Goal: Task Accomplishment & Management: Manage account settings

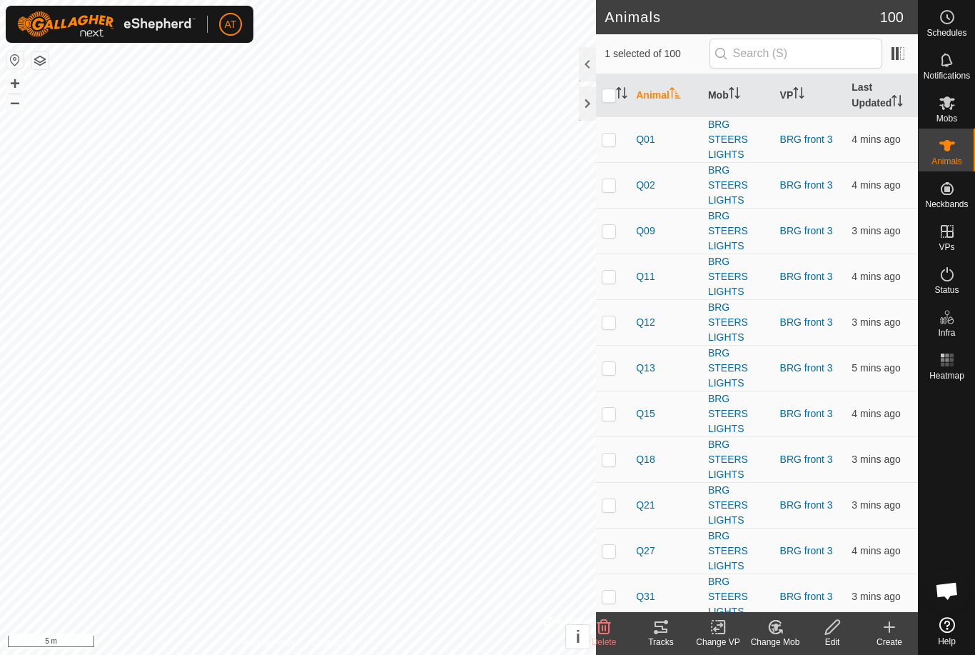
checkbox input "false"
checkbox input "true"
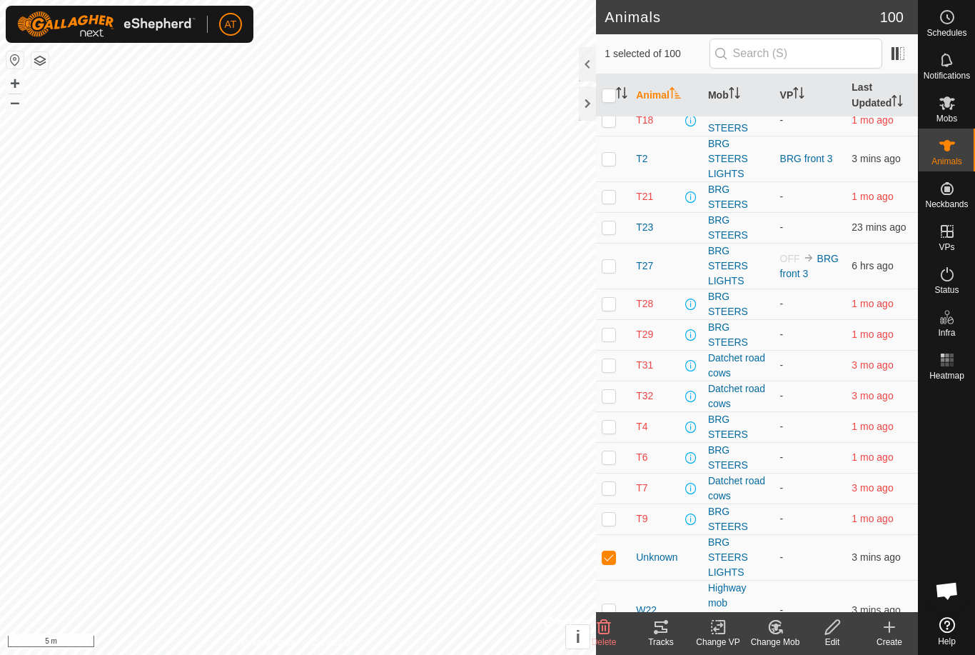
scroll to position [3204, 0]
click at [707, 643] on div "Change VP" at bounding box center [717, 641] width 57 height 13
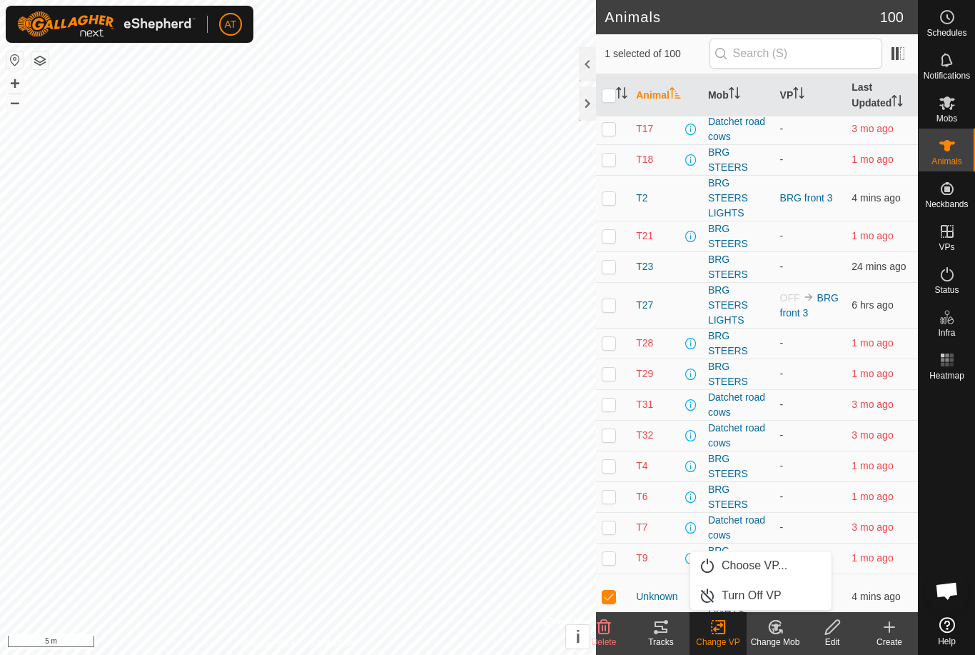
scroll to position [3164, 0]
click at [777, 637] on div "Change Mob" at bounding box center [775, 641] width 57 height 13
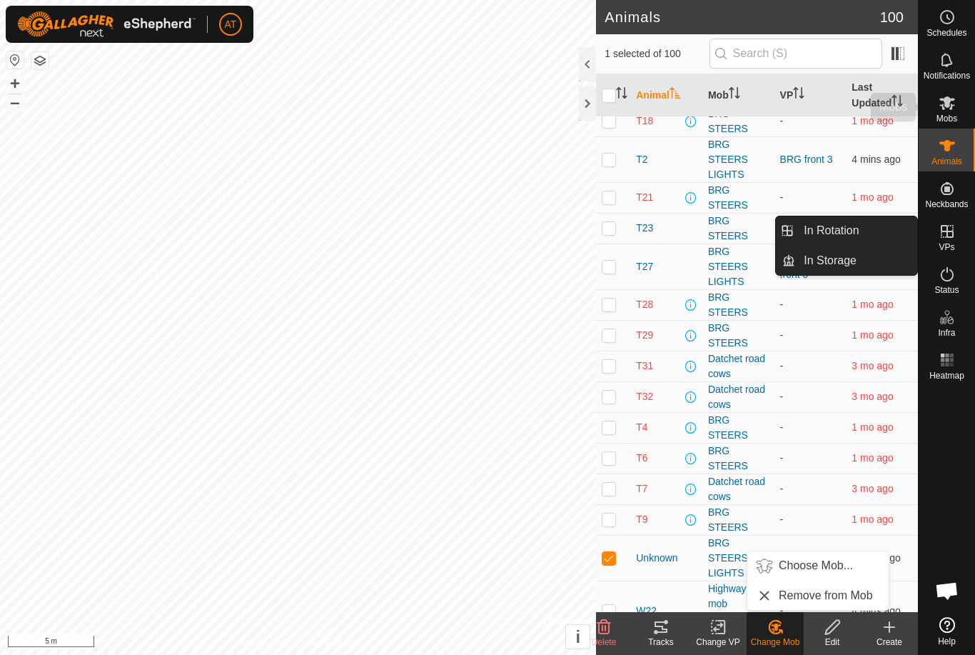
click at [955, 105] on icon at bounding box center [947, 102] width 17 height 17
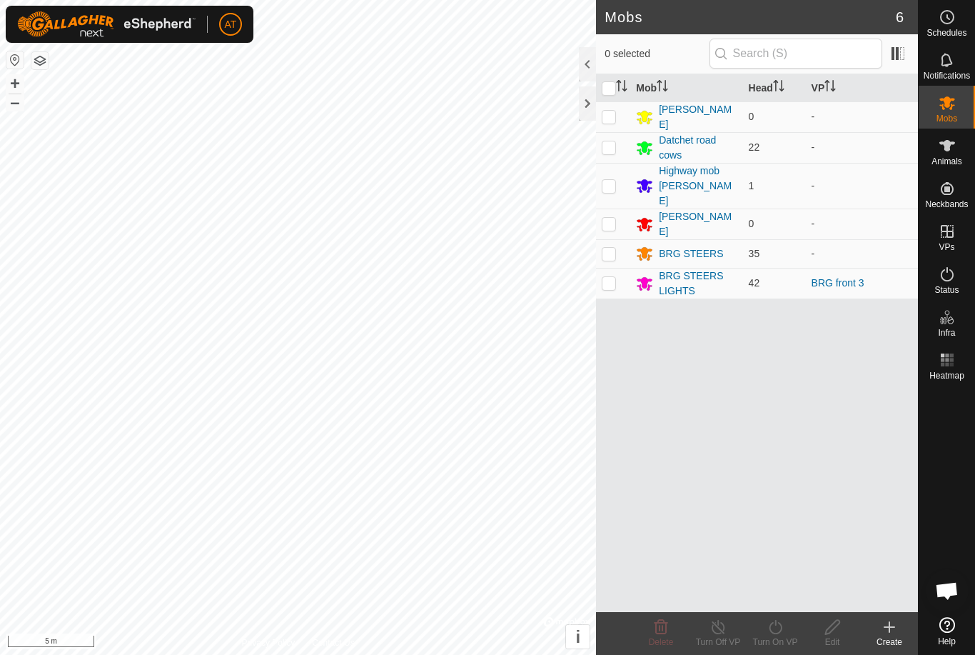
click at [605, 277] on p-checkbox at bounding box center [609, 282] width 14 height 11
checkbox input "true"
click at [746, 270] on td "42" at bounding box center [774, 283] width 63 height 31
click at [840, 277] on link "BRG front 3" at bounding box center [838, 282] width 53 height 11
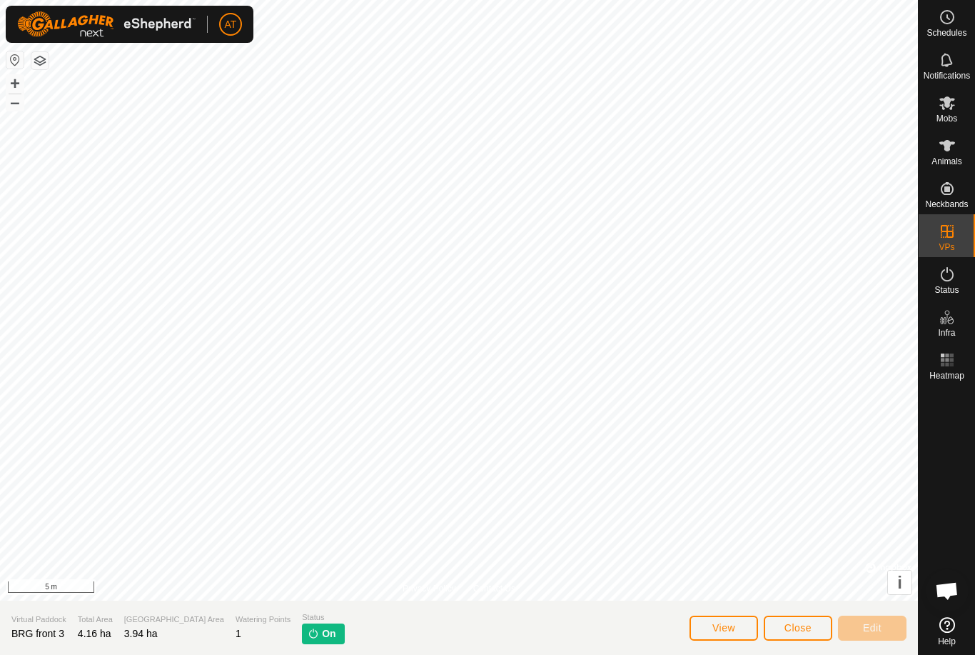
click at [791, 615] on button "Close" at bounding box center [798, 627] width 69 height 25
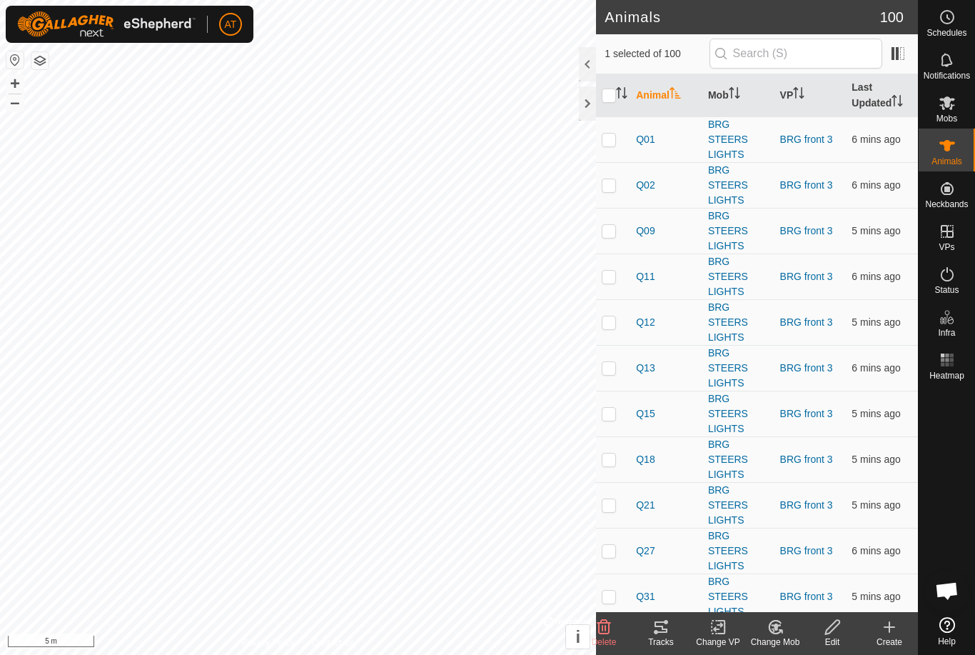
checkbox input "false"
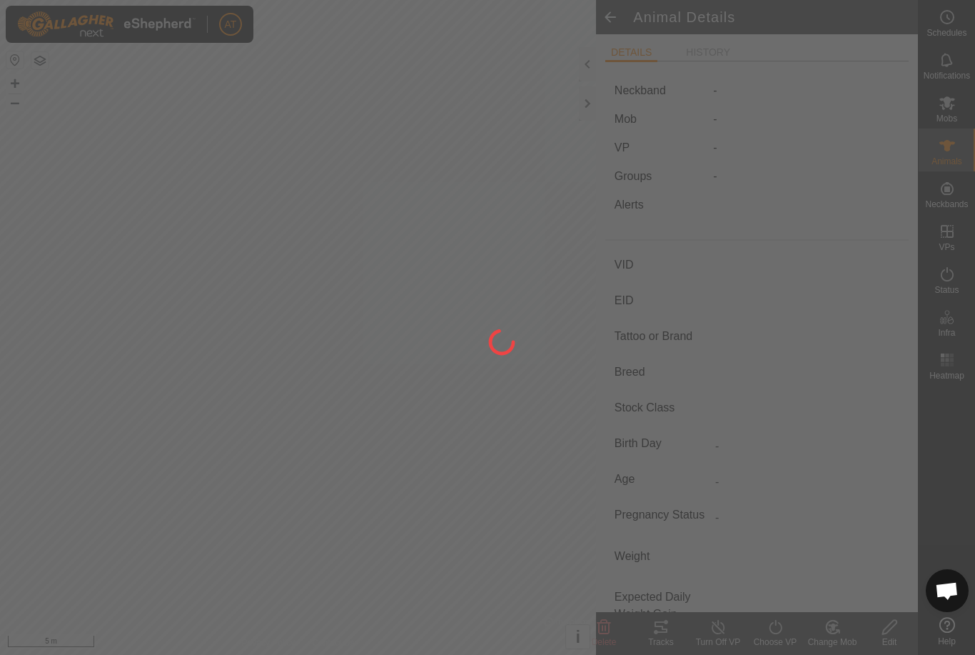
type input "Unknown"
type input "-"
type input "Angus"
type input "-"
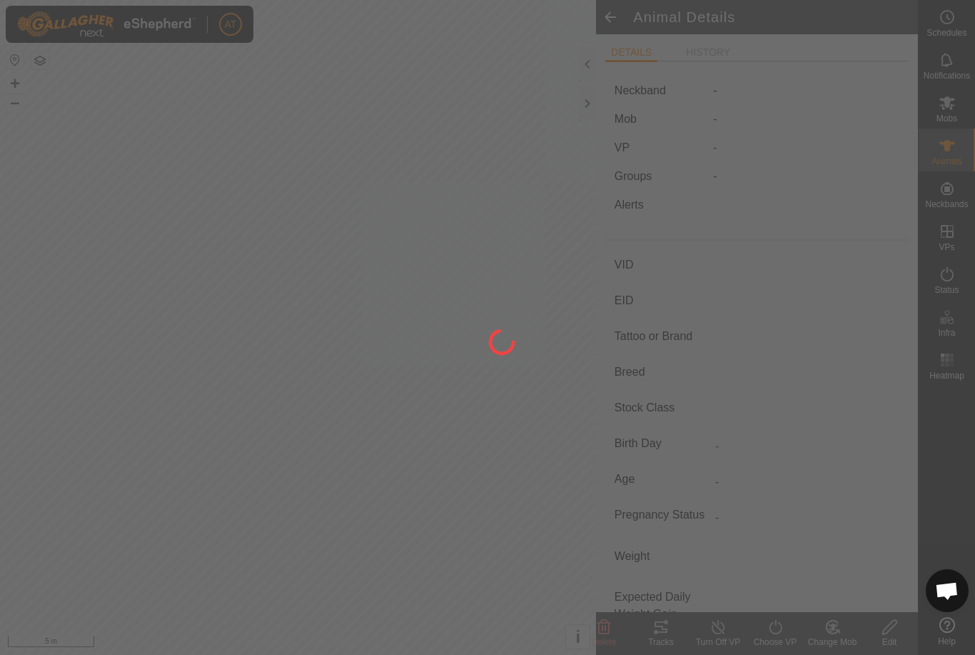
type input "0 kg"
type input "-"
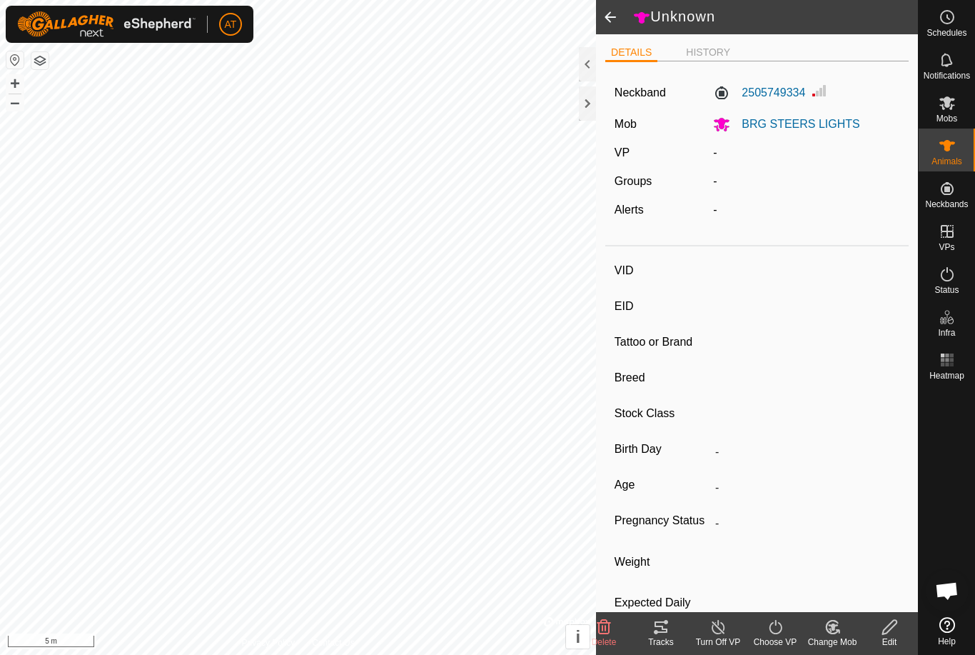
type input "Q33"
type input "-"
type input "Angus"
type input "-"
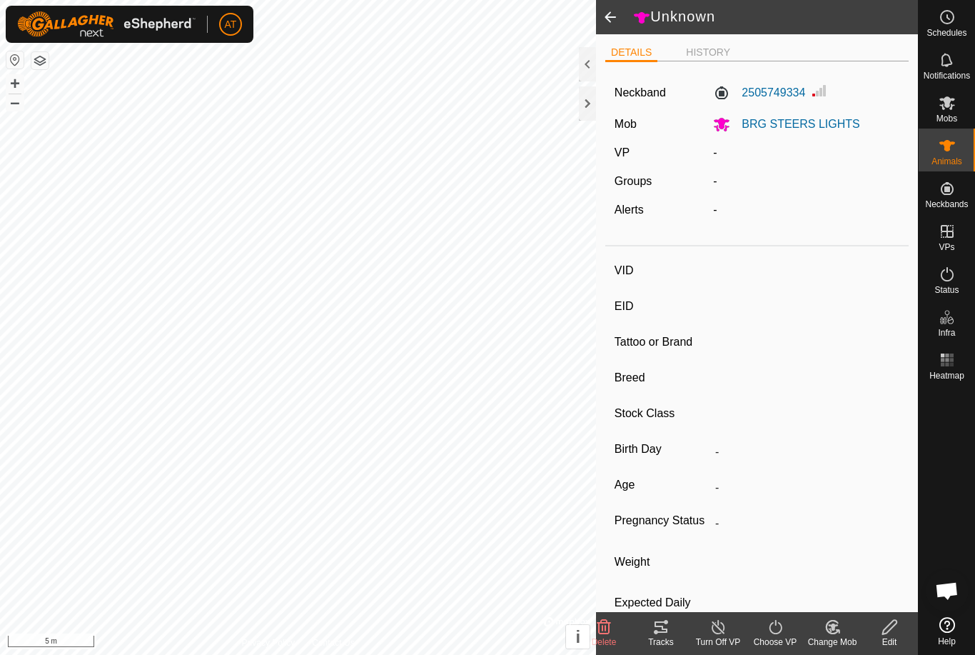
type input "Pregnant"
type input "0 kg"
type input "-"
type input "S22"
type input "-"
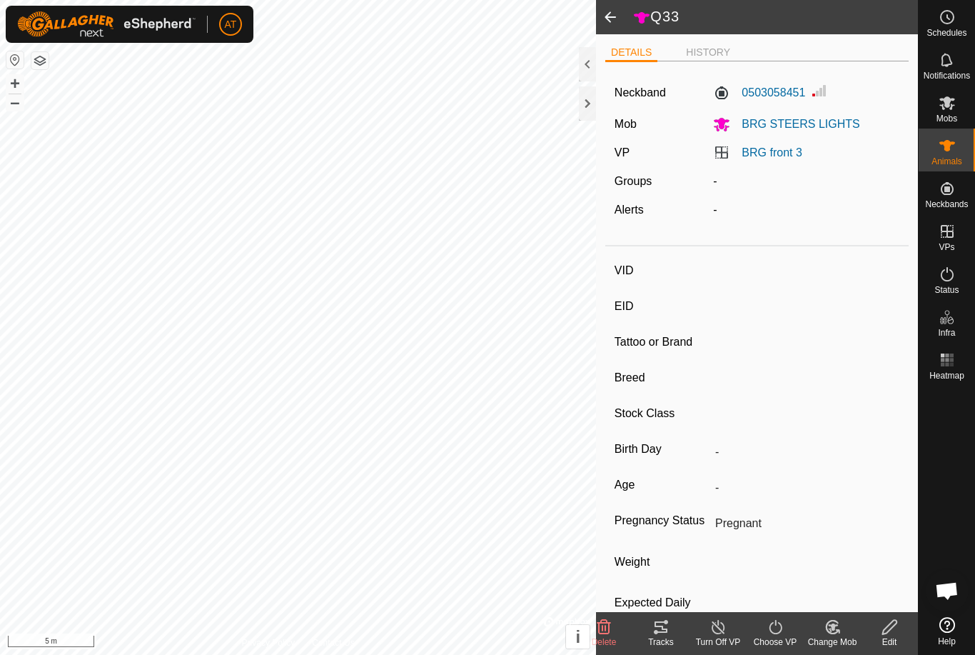
type input "-"
type input "Joined"
type input "0 kg"
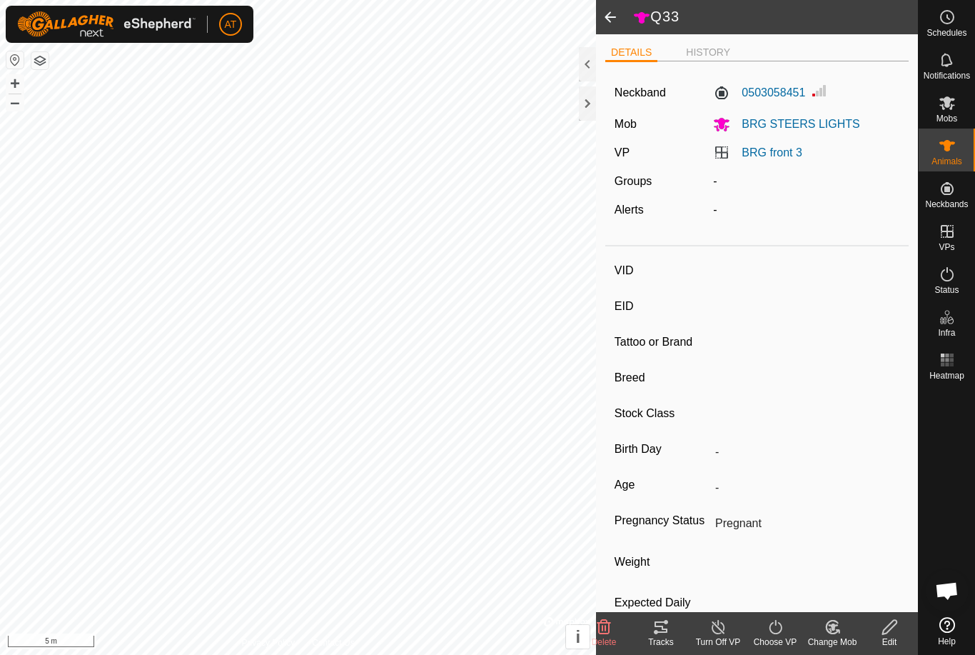
type input "-"
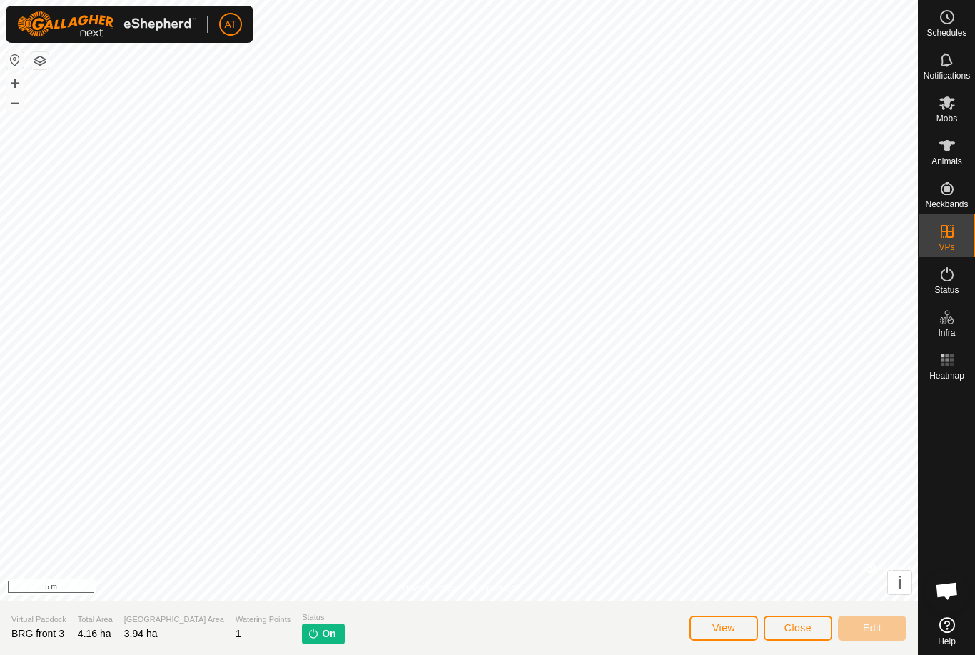
click at [824, 626] on button "Close" at bounding box center [798, 627] width 69 height 25
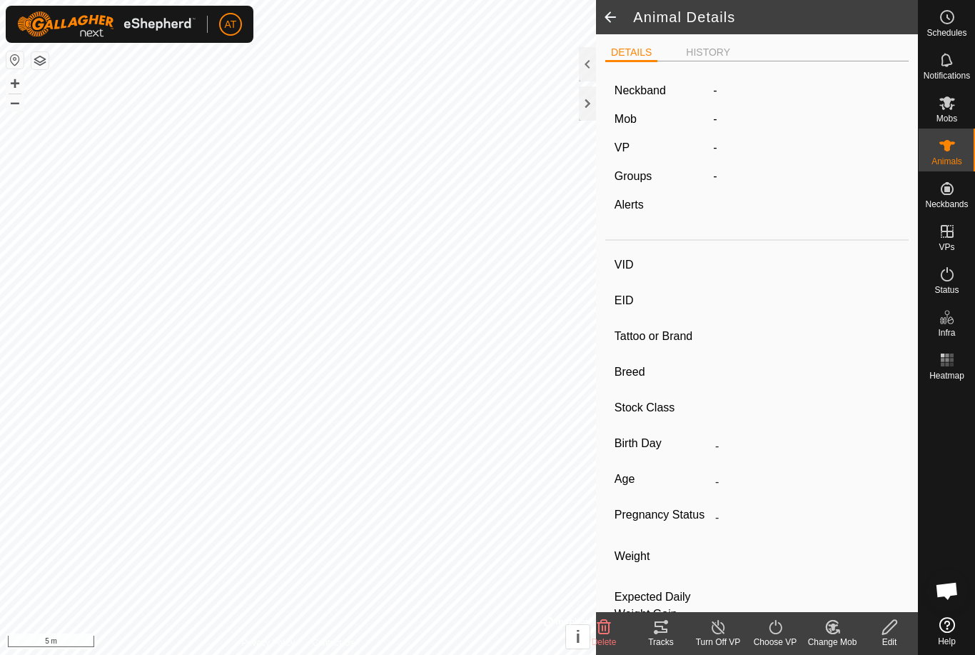
type input "S22"
type input "-"
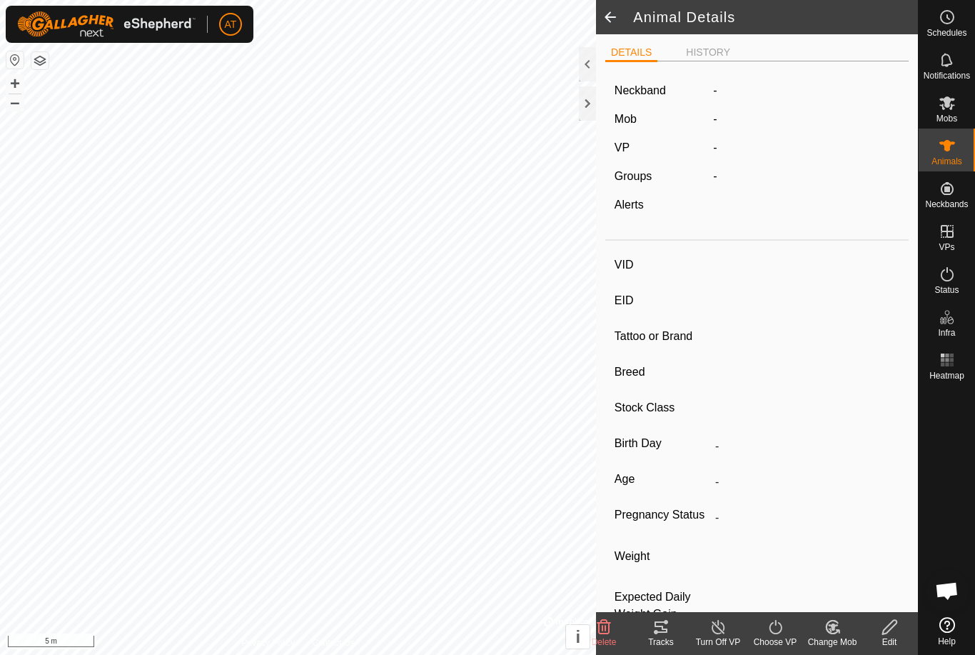
type input "Joined"
type input "0 kg"
type input "-"
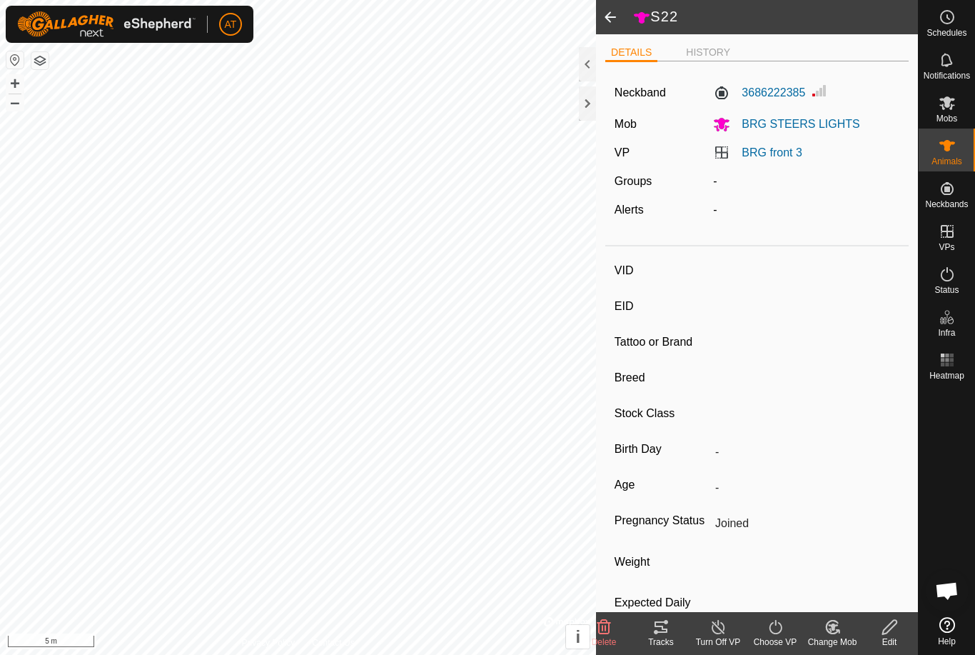
type input "Unknown"
type input "-"
type input "Angus"
type input "-"
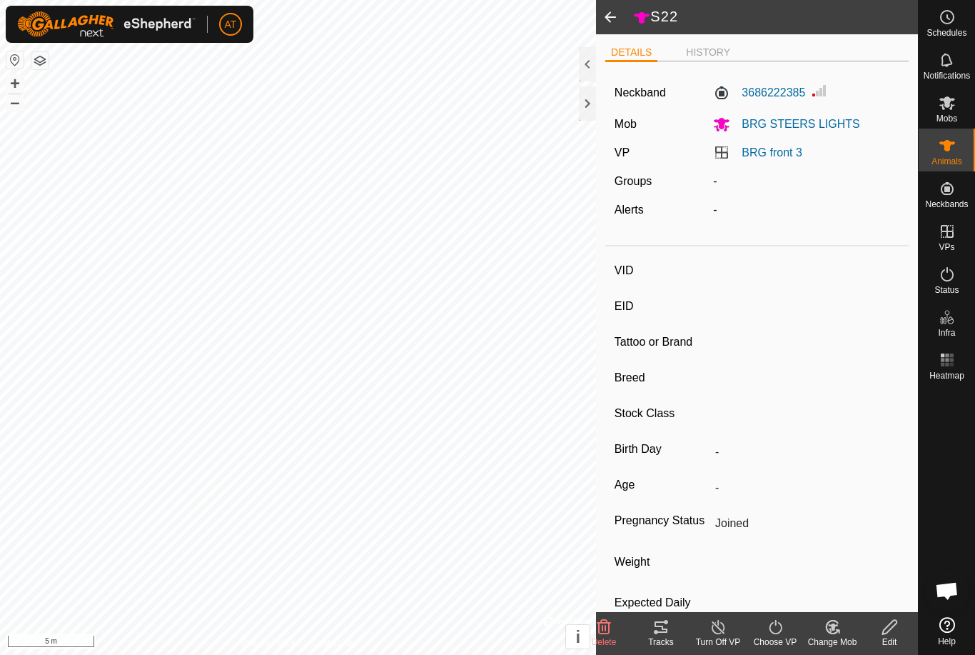
type input "-"
type input "0 kg"
type input "-"
click at [784, 644] on div "Choose VP" at bounding box center [775, 641] width 57 height 13
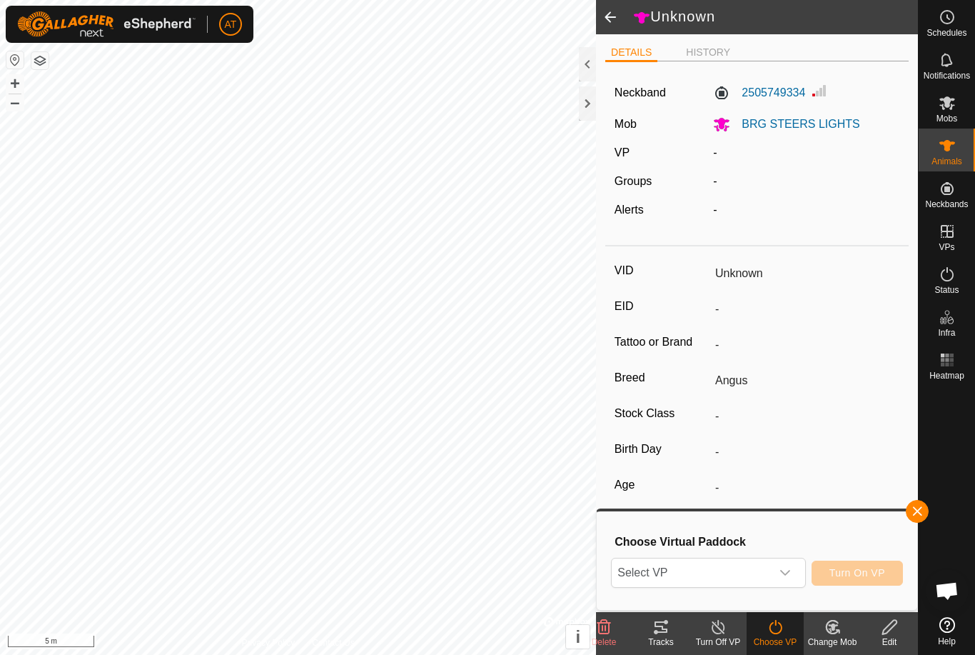
click at [740, 579] on span "Select VP" at bounding box center [691, 572] width 158 height 29
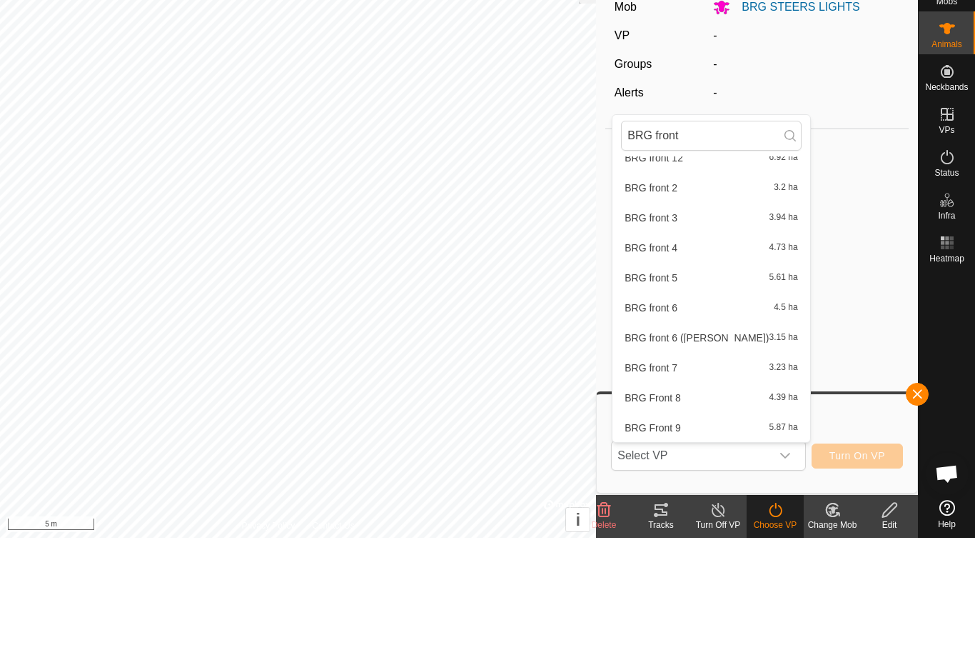
scroll to position [136, 0]
type input "BRG front"
click at [701, 326] on div "BRG front 3 3.94 ha" at bounding box center [711, 334] width 180 height 17
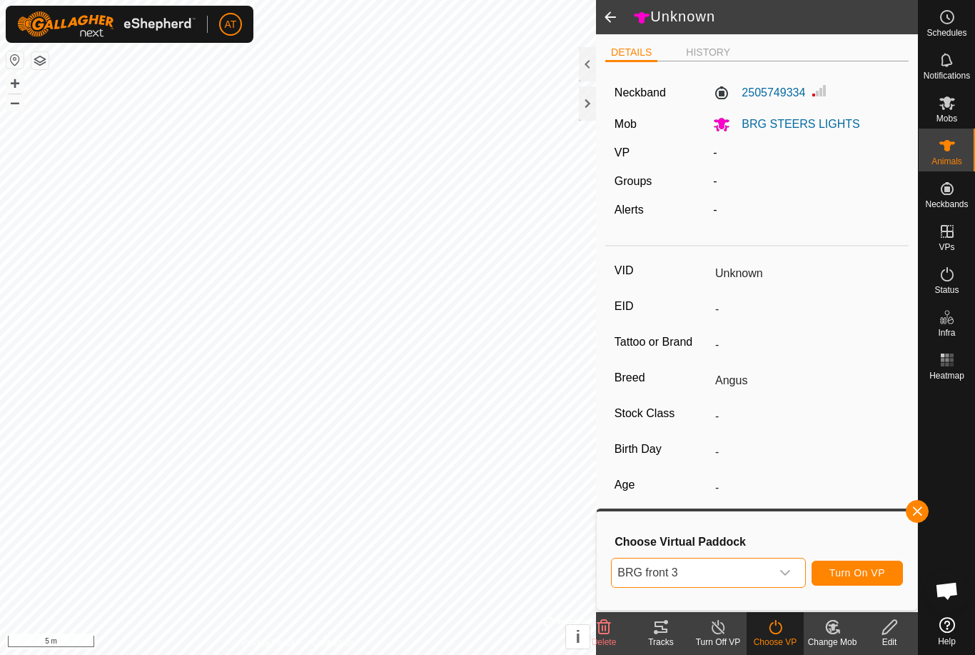
click at [866, 568] on span "Turn On VP" at bounding box center [857, 572] width 56 height 11
